Goal: Information Seeking & Learning: Find specific page/section

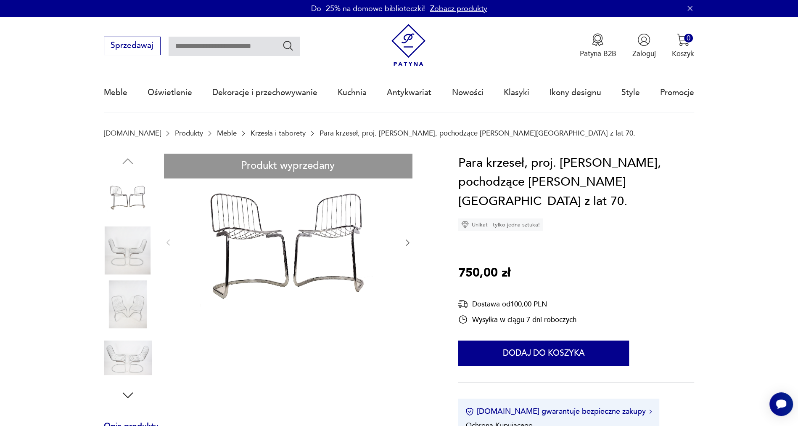
click at [249, 40] on input "text" at bounding box center [234, 46] width 131 height 19
type input "*******"
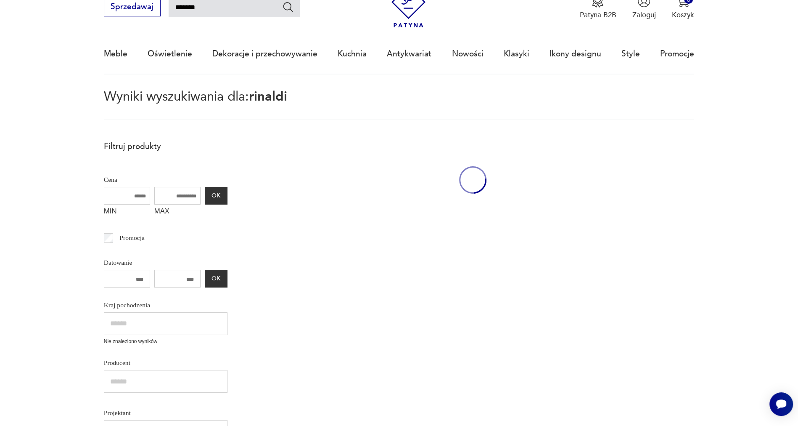
scroll to position [48, 0]
